Goal: Find specific page/section: Find specific page/section

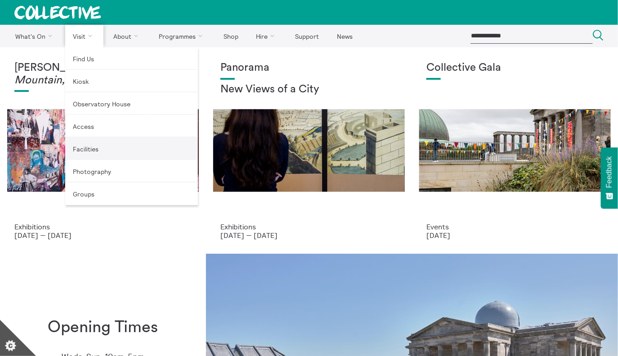
click at [105, 144] on link "Facilities" at bounding box center [131, 148] width 133 height 23
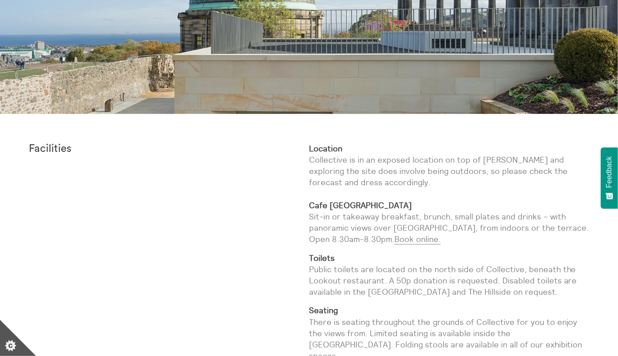
scroll to position [198, 0]
drag, startPoint x: 109, startPoint y: 149, endPoint x: 15, endPoint y: 144, distance: 93.8
click at [15, 144] on div "Facilities Location Collective is in an exposed location on top of [PERSON_NAME…" at bounding box center [309, 340] width 618 height 452
copy strong "Facilities"
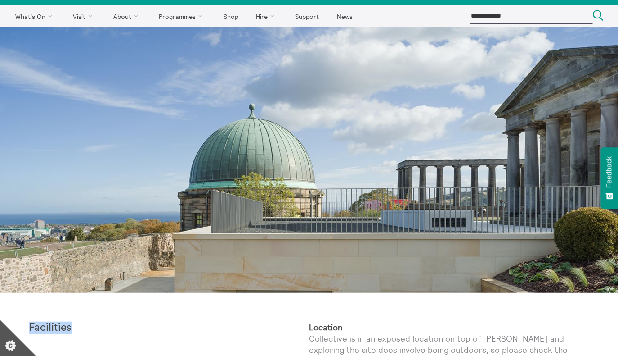
scroll to position [0, 0]
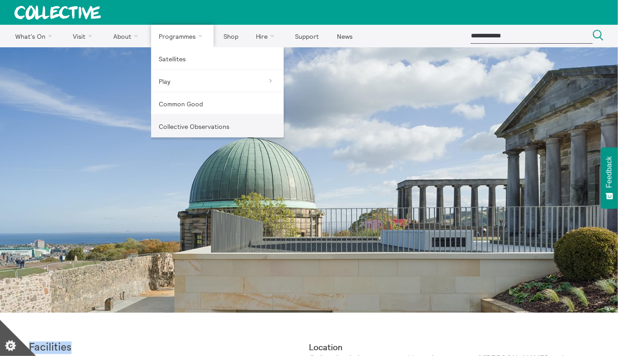
click at [188, 133] on link "Collective Observations" at bounding box center [217, 126] width 133 height 23
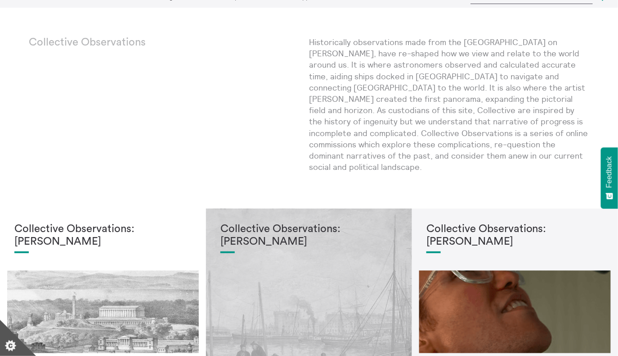
scroll to position [34, 0]
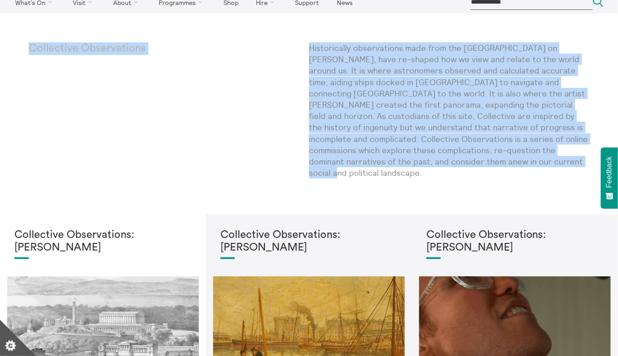
drag, startPoint x: 309, startPoint y: 39, endPoint x: 568, endPoint y: 158, distance: 284.8
click at [568, 158] on div "Collective Observations Historically observations made from the City Observator…" at bounding box center [309, 217] width 618 height 407
click at [281, 145] on div "Collective Observations" at bounding box center [169, 113] width 280 height 143
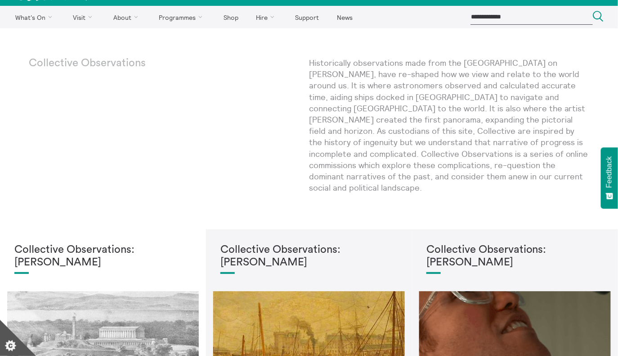
scroll to position [18, 0]
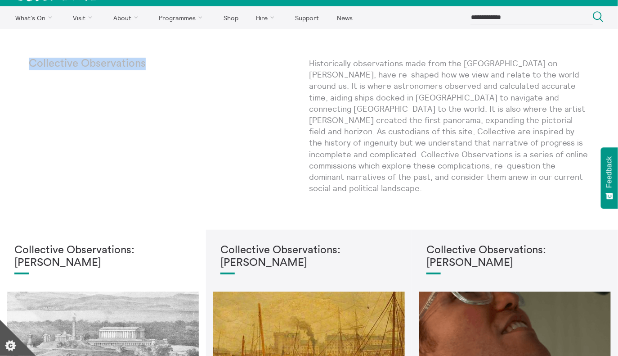
drag, startPoint x: 164, startPoint y: 56, endPoint x: 146, endPoint y: 68, distance: 21.4
click at [146, 68] on div "Collective Observations Historically observations made from the City Observator…" at bounding box center [309, 232] width 618 height 407
copy p "Collective Observations"
